Goal: Information Seeking & Learning: Learn about a topic

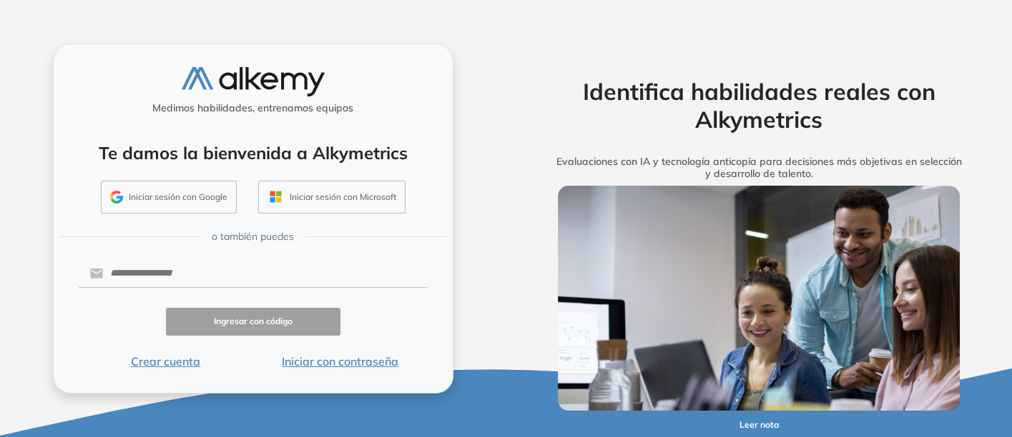
click at [333, 358] on button "Iniciar con contraseña" at bounding box center [340, 361] width 174 height 17
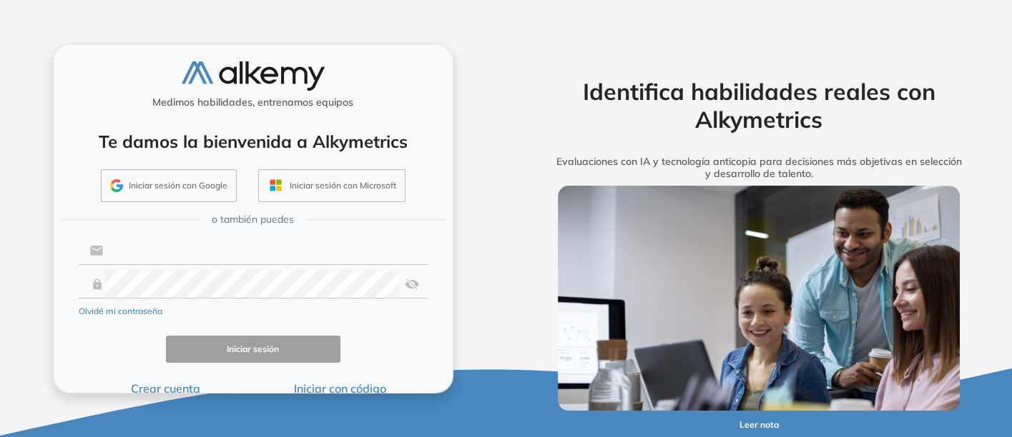
type input "**********"
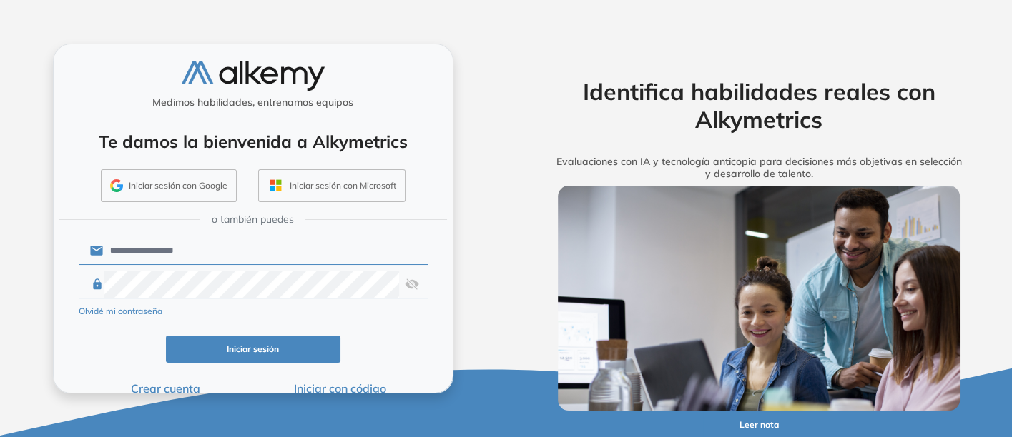
click at [249, 340] on button "Iniciar sesión" at bounding box center [253, 350] width 174 height 28
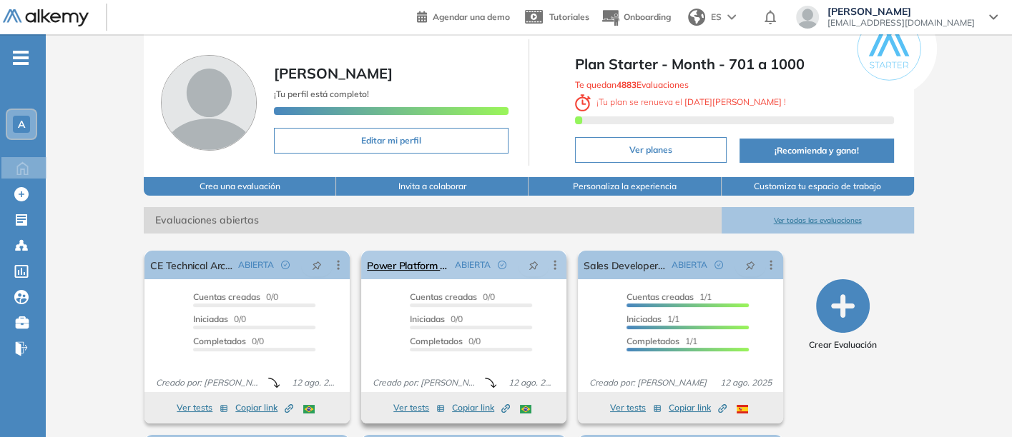
scroll to position [44, 0]
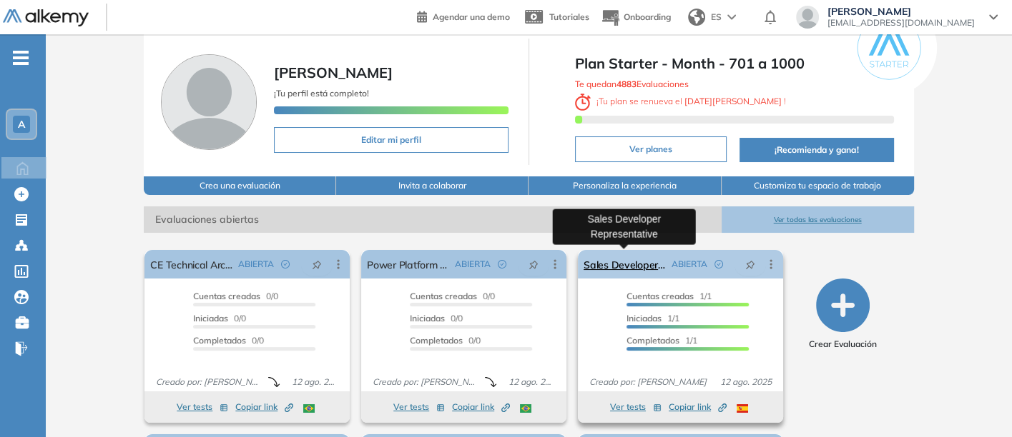
click at [613, 260] on link "Sales Developer Representative" at bounding box center [624, 264] width 82 height 29
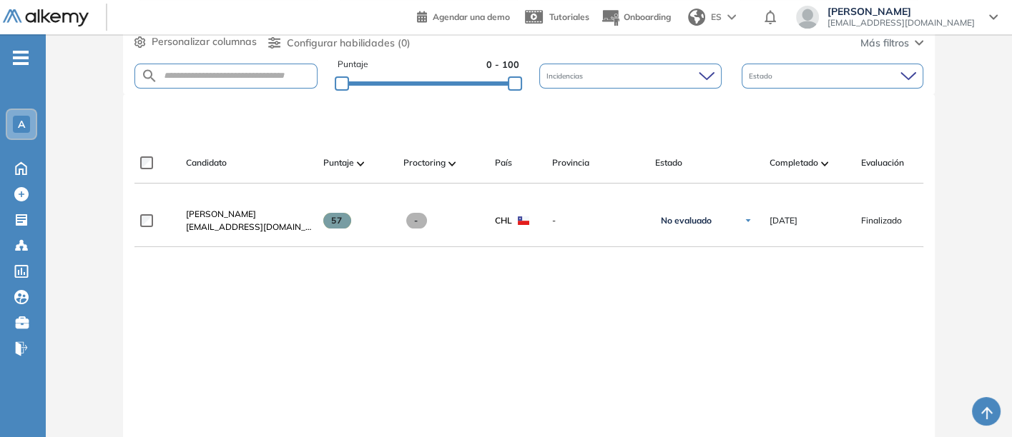
scroll to position [440, 0]
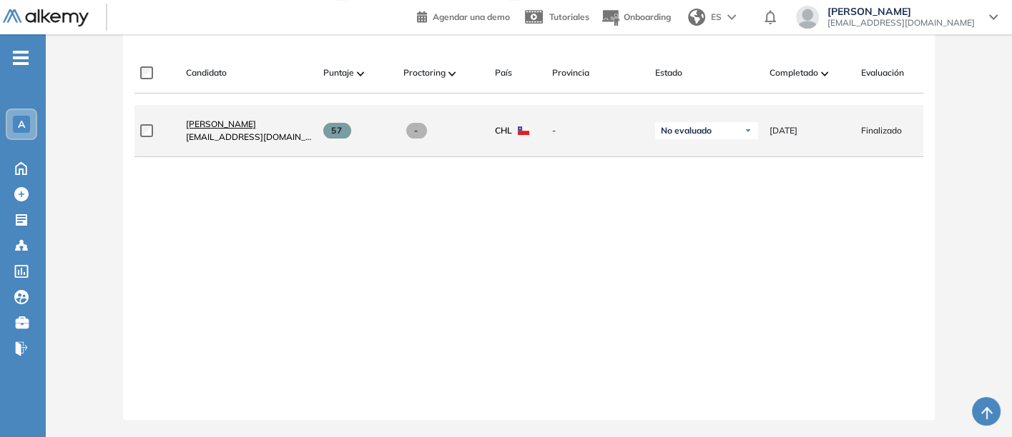
click at [222, 119] on span "[PERSON_NAME]" at bounding box center [221, 124] width 70 height 11
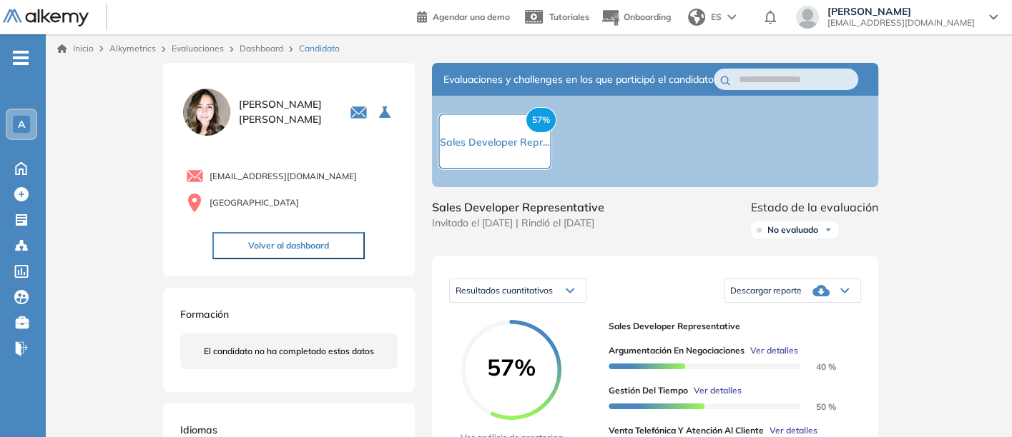
click at [218, 113] on img at bounding box center [206, 112] width 53 height 53
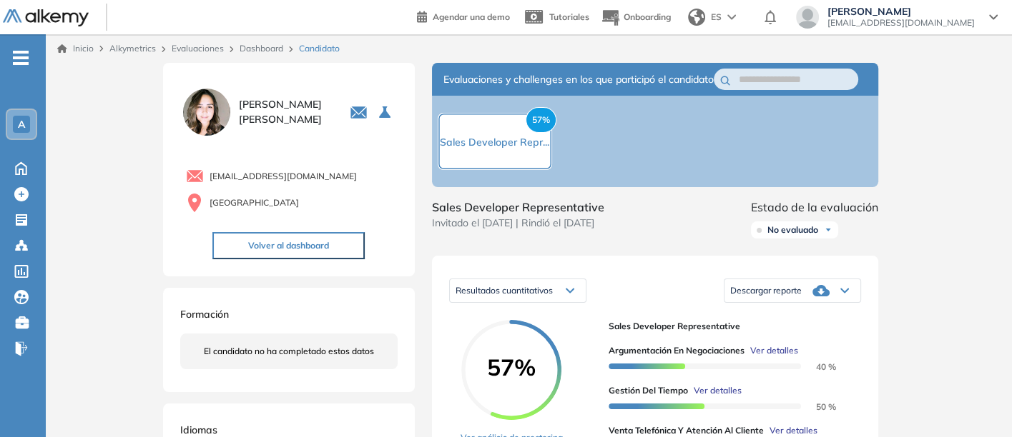
click at [218, 113] on img at bounding box center [206, 112] width 53 height 53
click at [208, 107] on img at bounding box center [206, 112] width 53 height 53
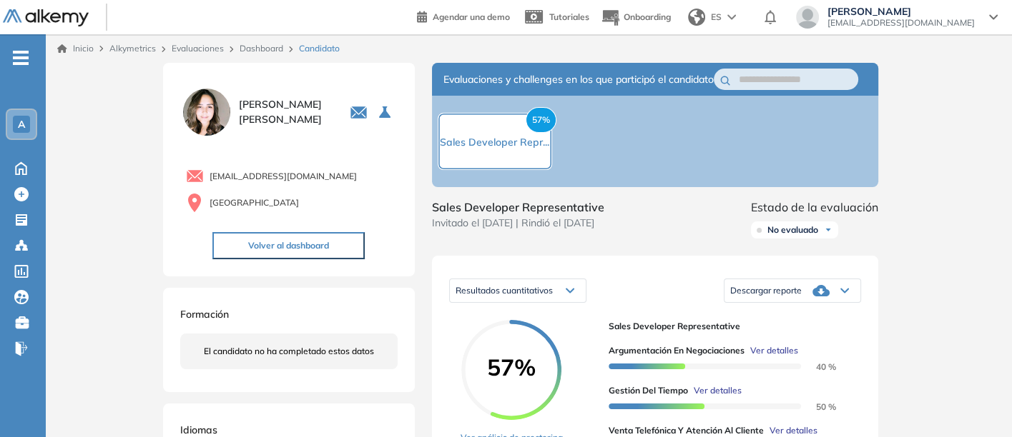
click at [208, 107] on img at bounding box center [206, 112] width 53 height 53
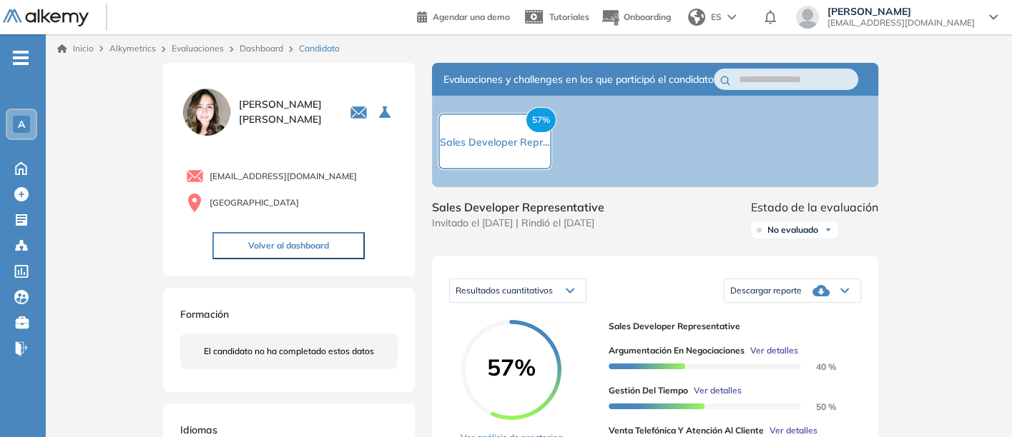
click at [208, 107] on img at bounding box center [206, 112] width 53 height 53
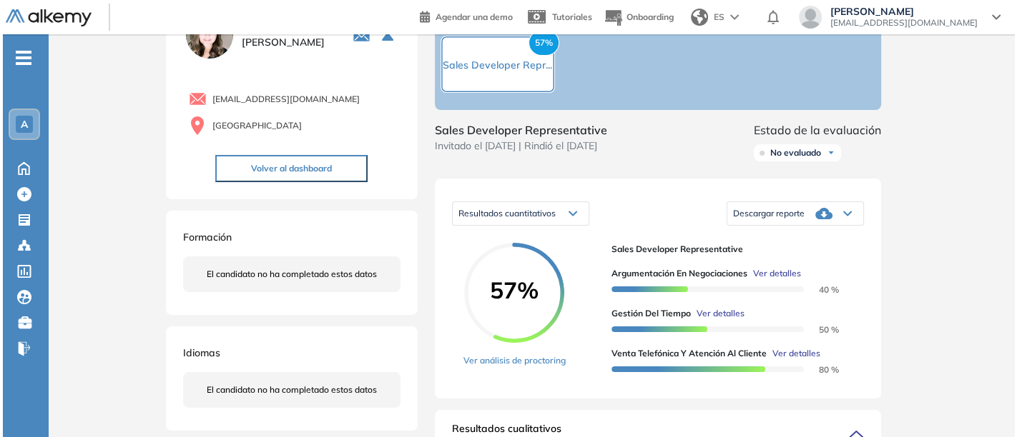
scroll to position [79, 0]
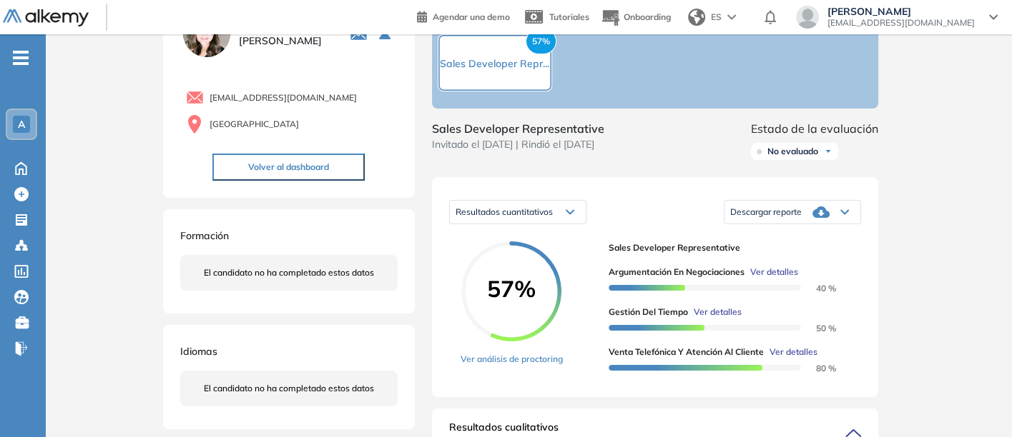
click at [776, 279] on span "Ver detalles" at bounding box center [774, 272] width 48 height 13
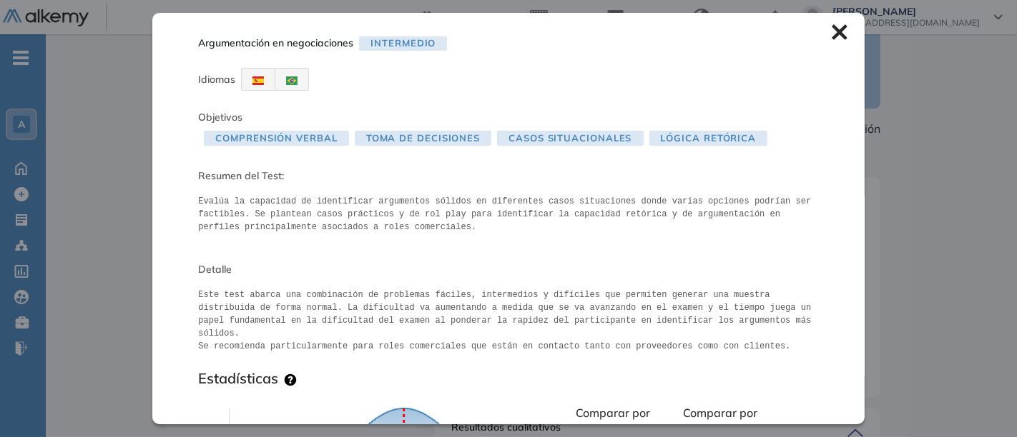
click at [776, 285] on span "Este test abarca una combinación de problemas fáciles, intermedios y difíciles …" at bounding box center [508, 323] width 620 height 81
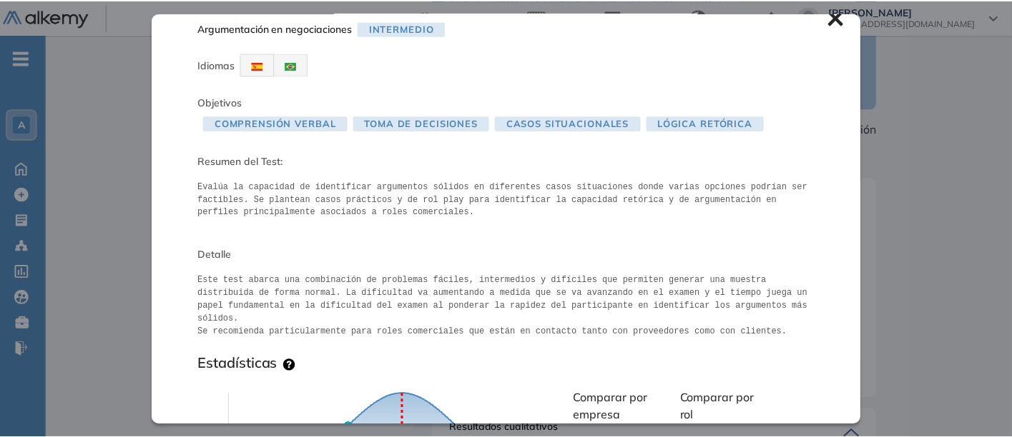
scroll to position [0, 0]
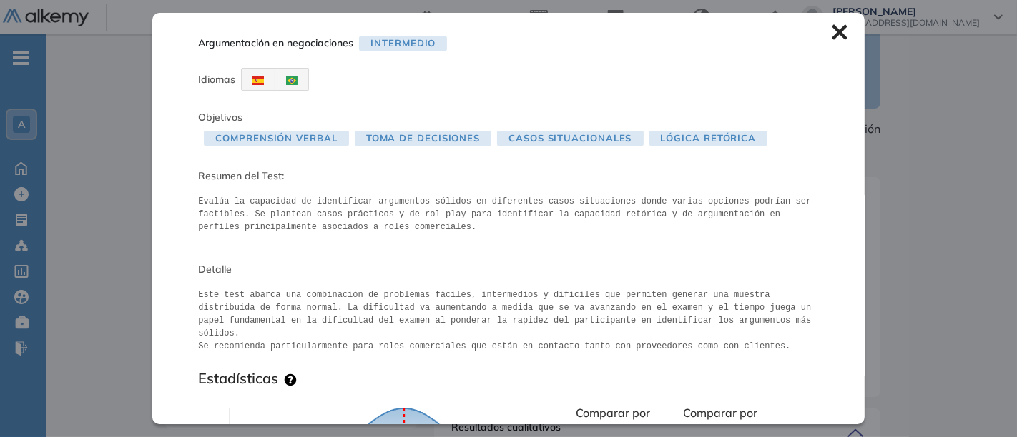
click at [831, 26] on icon at bounding box center [839, 32] width 16 height 16
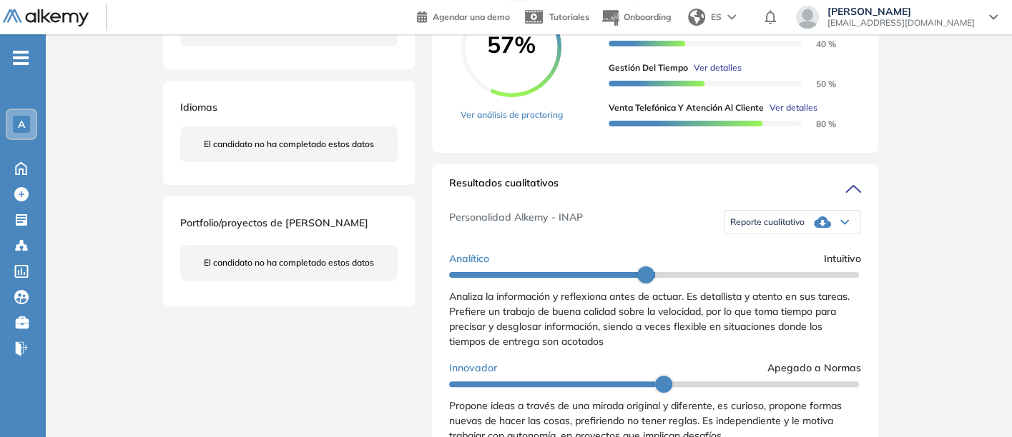
scroll to position [324, 0]
click at [756, 227] on span "Reporte cualitativo" at bounding box center [767, 221] width 74 height 11
click at [744, 272] on li "Reporte sin Afinidad AI" at bounding box center [773, 265] width 84 height 14
